Goal: Entertainment & Leisure: Consume media (video, audio)

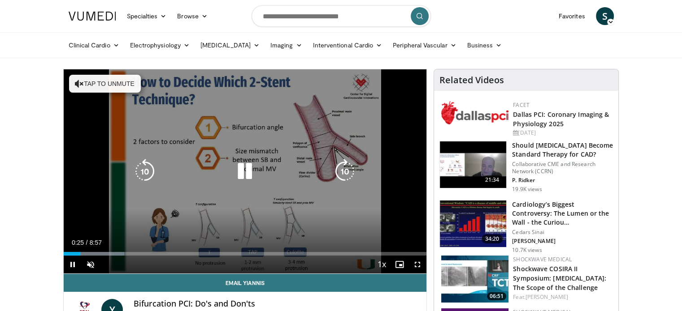
click at [276, 161] on div "10 seconds Tap to unmute" at bounding box center [245, 171] width 363 height 204
click at [100, 80] on button "Tap to unmute" at bounding box center [105, 84] width 72 height 18
click at [242, 168] on icon "Video Player" at bounding box center [244, 171] width 25 height 25
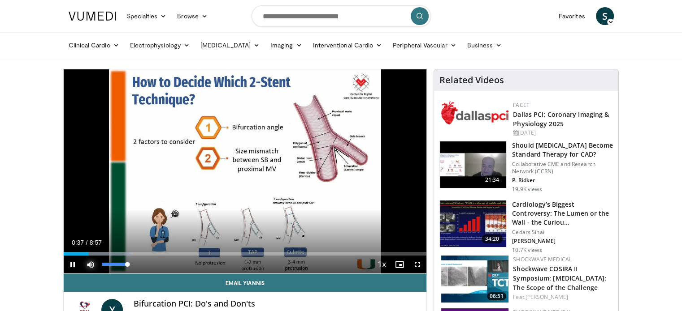
click at [89, 263] on span "Video Player" at bounding box center [91, 265] width 18 height 18
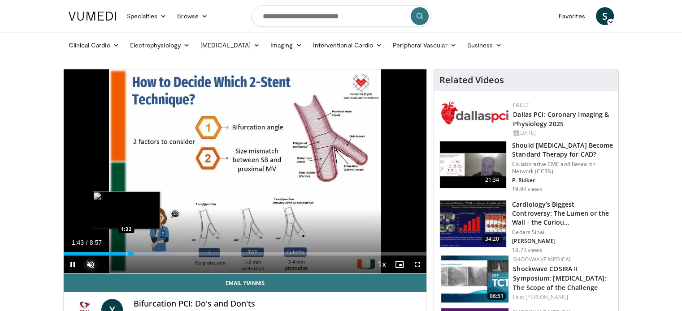
click at [125, 250] on div "Loaded : 31.61% 1:43 1:32" at bounding box center [245, 251] width 363 height 9
click at [115, 252] on div "1:34" at bounding box center [96, 254] width 64 height 4
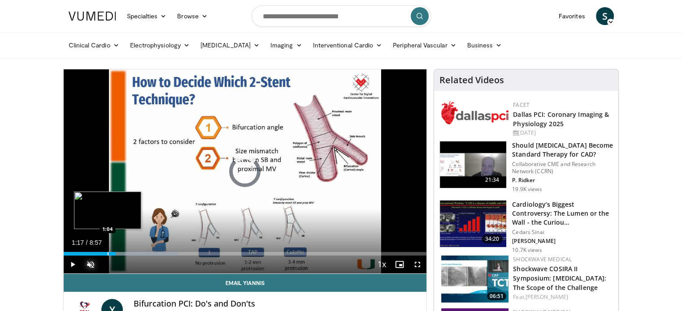
click at [108, 254] on div "Progress Bar" at bounding box center [108, 254] width 1 height 4
click at [99, 253] on div "Progress Bar" at bounding box center [99, 254] width 1 height 4
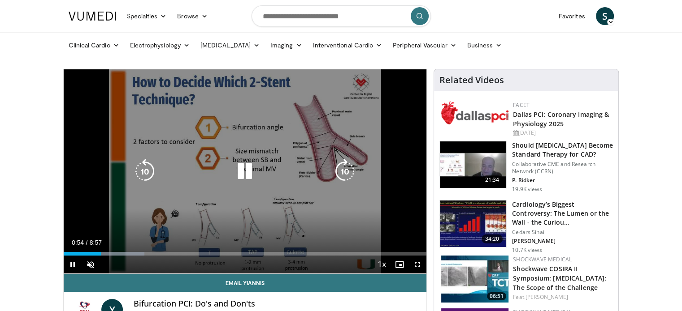
click at [244, 172] on icon "Video Player" at bounding box center [244, 171] width 25 height 25
click at [246, 168] on icon "Video Player" at bounding box center [244, 171] width 25 height 25
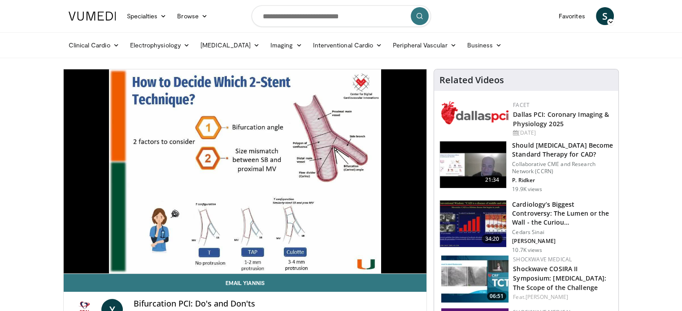
click at [380, 191] on div "10 seconds Tap to unmute" at bounding box center [245, 171] width 363 height 204
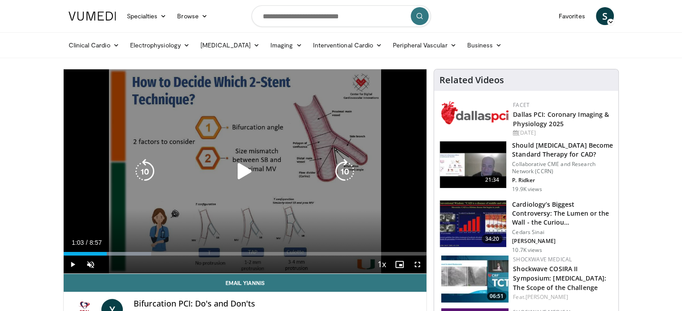
click at [369, 185] on div "10 seconds Tap to unmute" at bounding box center [245, 171] width 363 height 204
click at [246, 172] on icon "Video Player" at bounding box center [244, 171] width 25 height 25
click at [390, 86] on div "10 seconds Tap to unmute" at bounding box center [245, 171] width 363 height 204
click at [409, 73] on div "10 seconds Tap to unmute" at bounding box center [245, 171] width 363 height 204
click at [398, 82] on div "10 seconds Tap to unmute" at bounding box center [245, 171] width 363 height 204
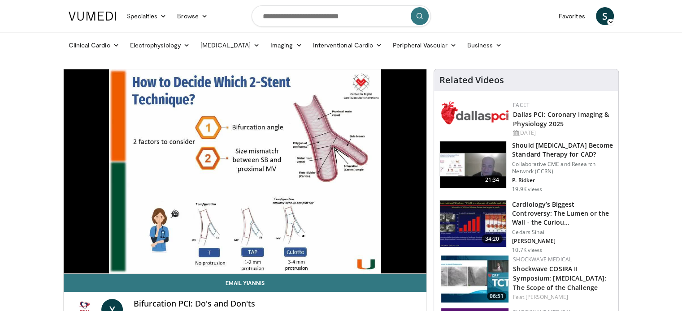
click at [463, 23] on nav "Specialties Adult & Family Medicine Allergy, [MEDICAL_DATA], Immunology Anesthe…" at bounding box center [341, 16] width 556 height 32
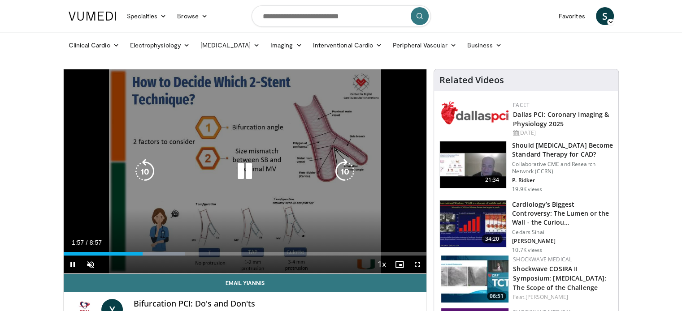
click at [413, 95] on div "10 seconds Tap to unmute" at bounding box center [245, 171] width 363 height 204
click at [384, 89] on div "10 seconds Tap to unmute" at bounding box center [245, 171] width 363 height 204
click at [400, 95] on div "10 seconds Tap to unmute" at bounding box center [245, 171] width 363 height 204
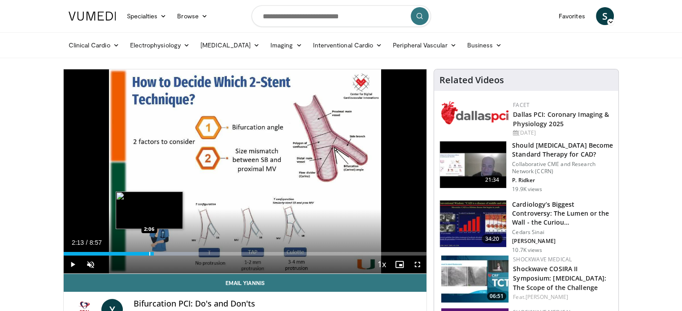
click at [149, 251] on div "Loaded : 37.19% 2:13 2:06" at bounding box center [245, 251] width 363 height 9
click at [143, 252] on div "Progress Bar" at bounding box center [143, 254] width 1 height 4
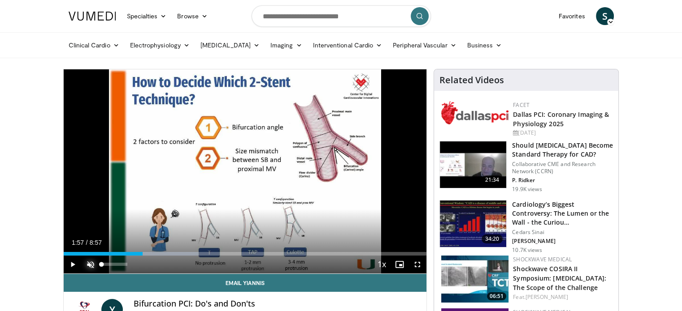
click at [95, 262] on span "Video Player" at bounding box center [91, 265] width 18 height 18
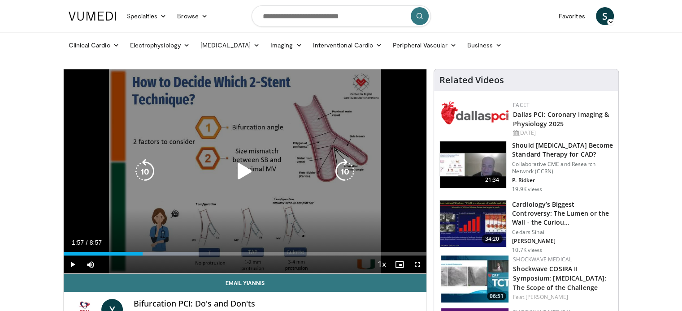
click at [242, 169] on icon "Video Player" at bounding box center [244, 171] width 25 height 25
click at [393, 78] on div "10 seconds Tap to unmute" at bounding box center [245, 171] width 363 height 204
click at [394, 78] on div "10 seconds Tap to unmute" at bounding box center [245, 171] width 363 height 204
click at [405, 80] on div "10 seconds Tap to unmute" at bounding box center [245, 171] width 363 height 204
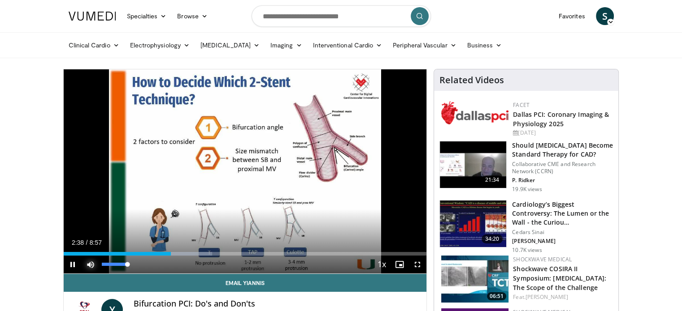
click at [92, 264] on span "Video Player" at bounding box center [91, 265] width 18 height 18
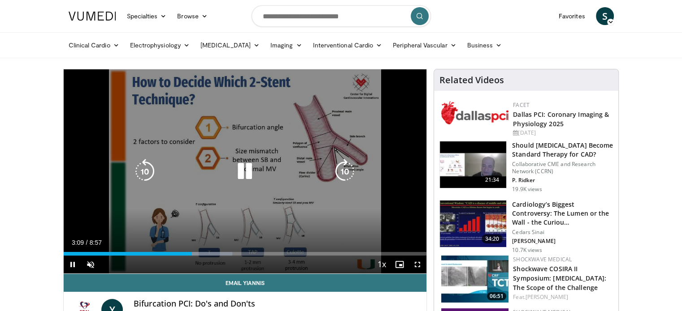
click at [242, 170] on icon "Video Player" at bounding box center [244, 171] width 25 height 25
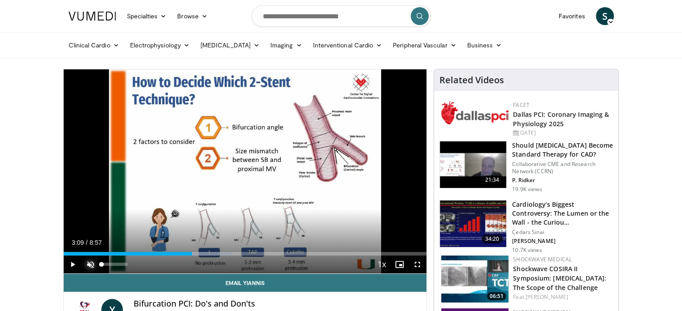
click at [91, 263] on span "Video Player" at bounding box center [91, 265] width 18 height 18
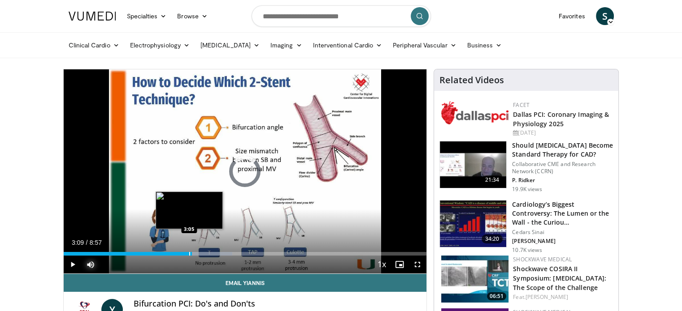
click at [189, 254] on div "Progress Bar" at bounding box center [189, 254] width 1 height 4
click at [187, 254] on div "Progress Bar" at bounding box center [187, 254] width 1 height 4
click at [185, 254] on div "Progress Bar" at bounding box center [185, 254] width 1 height 4
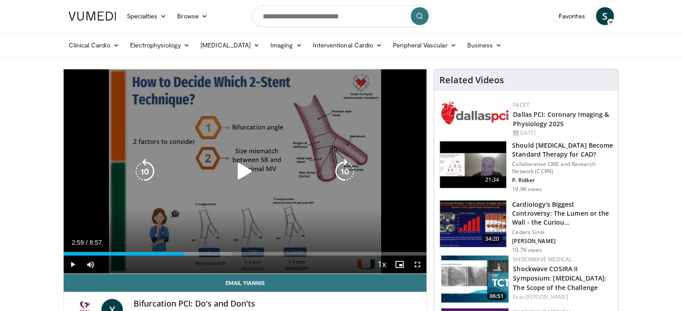
click at [240, 172] on icon "Video Player" at bounding box center [244, 171] width 25 height 25
click at [335, 84] on div "10 seconds Tap to unmute" at bounding box center [245, 171] width 363 height 204
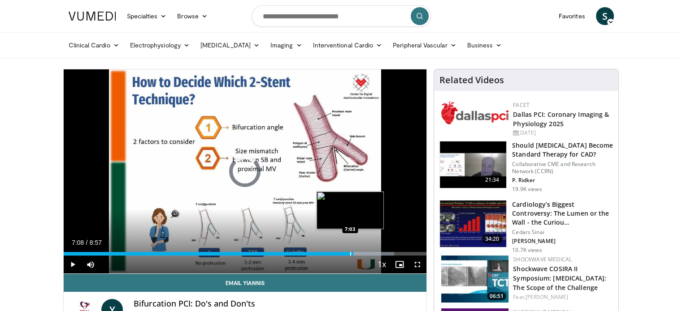
click at [350, 254] on div "Progress Bar" at bounding box center [350, 254] width 1 height 4
click at [347, 254] on div "Progress Bar" at bounding box center [347, 254] width 1 height 4
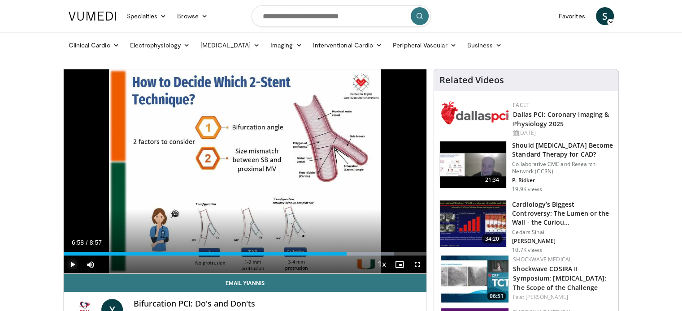
click at [72, 265] on span "Video Player" at bounding box center [73, 265] width 18 height 18
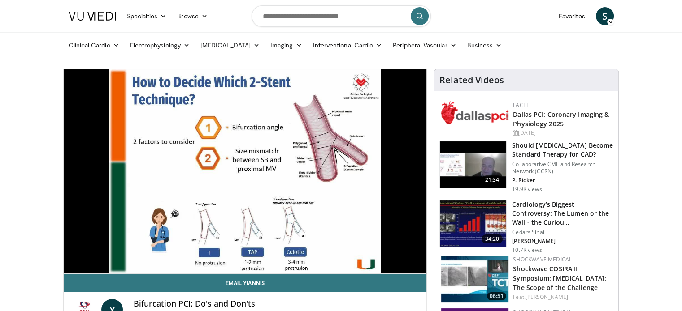
click at [246, 168] on div "10 seconds Tap to unmute" at bounding box center [245, 171] width 363 height 204
